Goal: Task Accomplishment & Management: Use online tool/utility

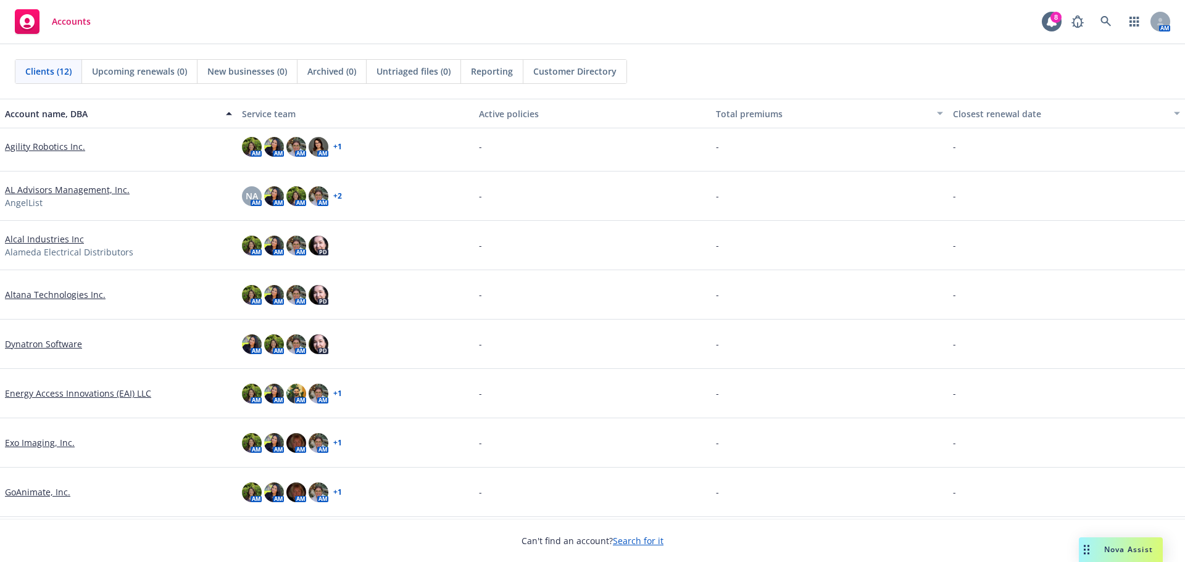
scroll to position [123, 0]
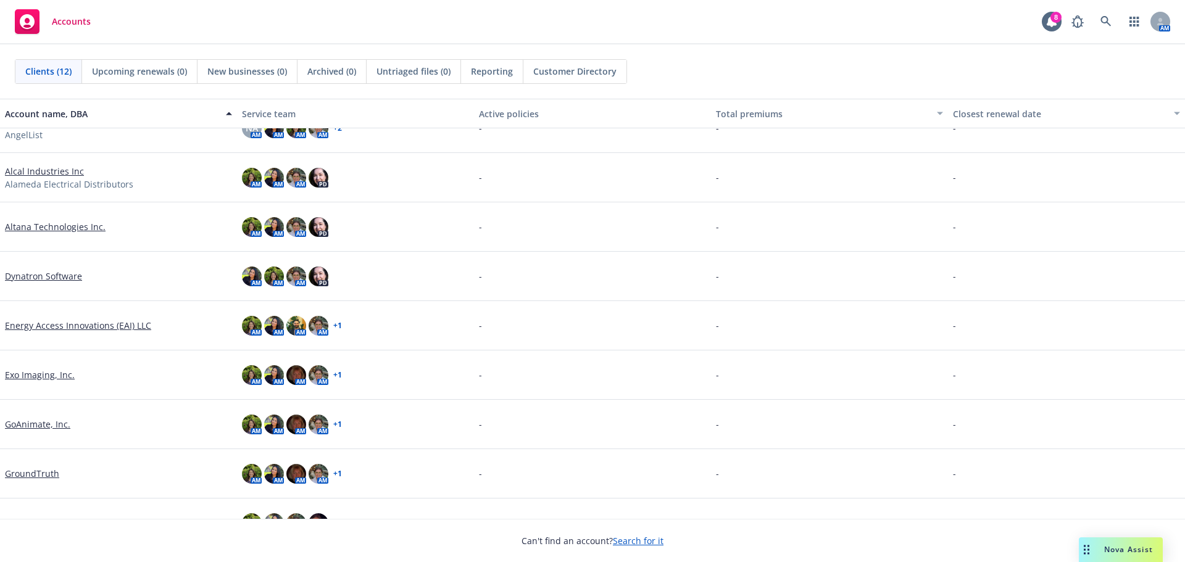
click at [35, 368] on div "Exo Imaging, Inc." at bounding box center [118, 375] width 237 height 49
click at [36, 374] on link "Exo Imaging, Inc." at bounding box center [40, 374] width 70 height 13
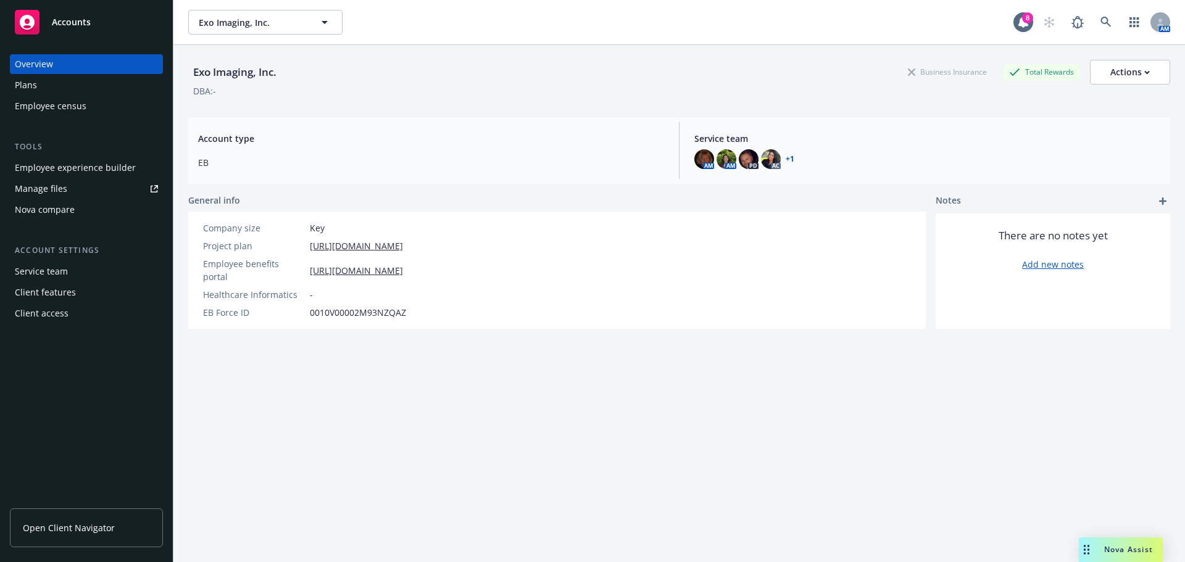
click at [57, 163] on div "Employee experience builder" at bounding box center [75, 168] width 121 height 20
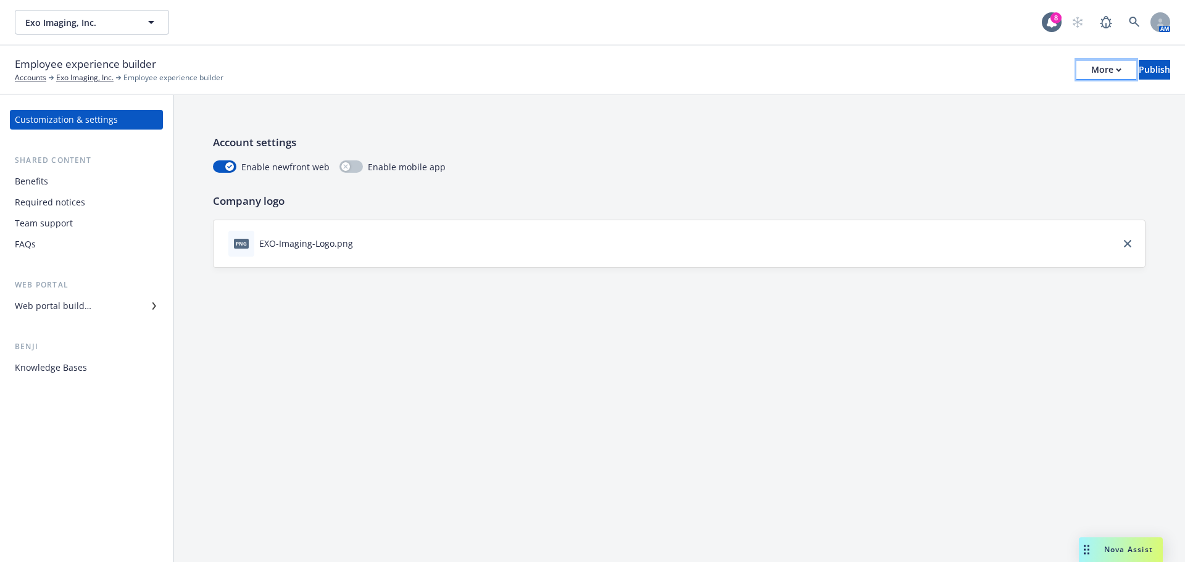
click at [1091, 71] on div "More" at bounding box center [1106, 69] width 30 height 19
click at [1052, 120] on link "Copy portal link" at bounding box center [1004, 122] width 183 height 25
